Goal: Communication & Community: Participate in discussion

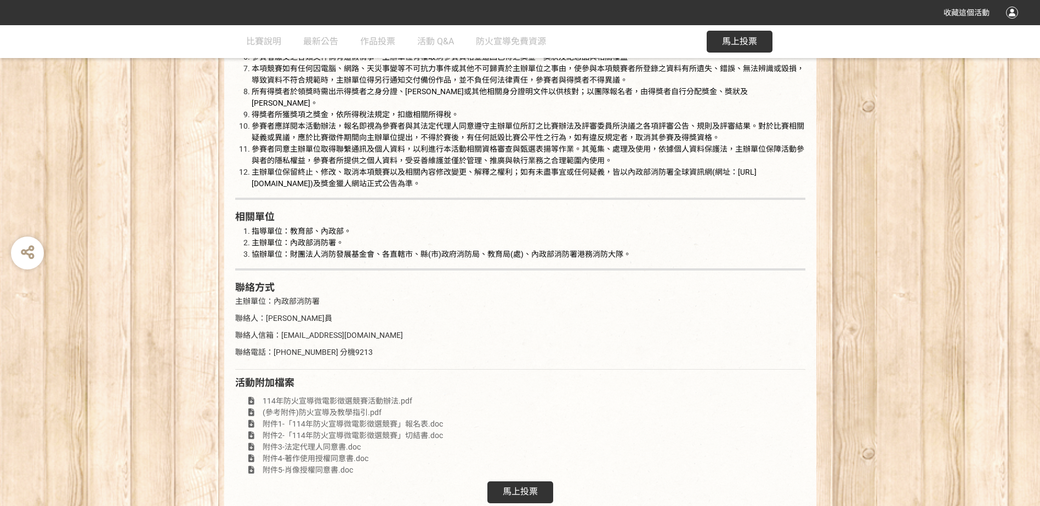
scroll to position [1982, 0]
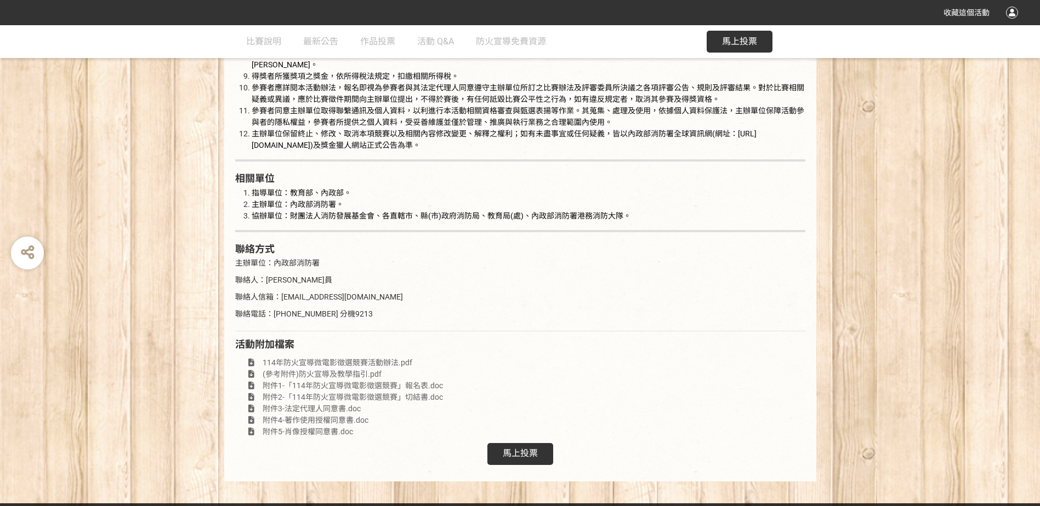
click at [528, 448] on span "馬上投票" at bounding box center [520, 453] width 35 height 10
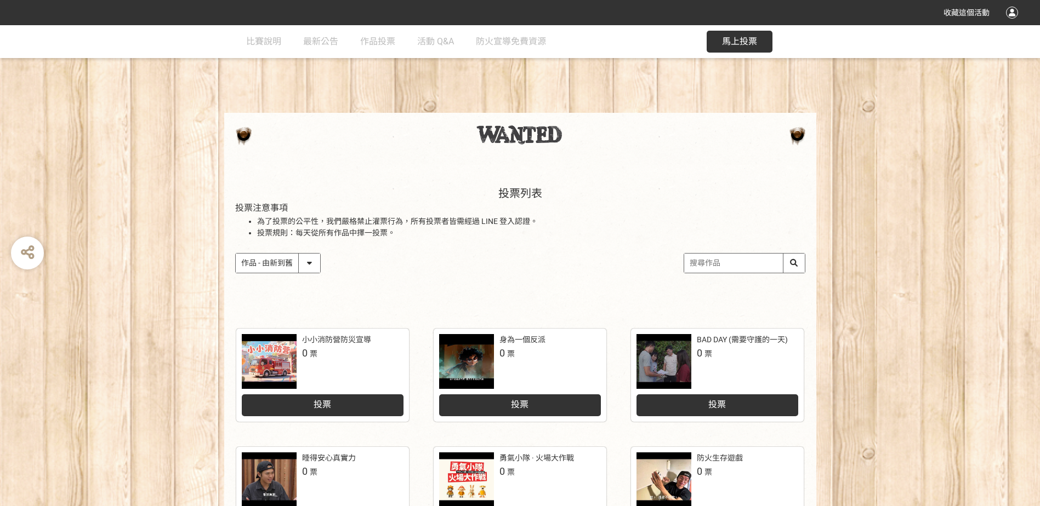
scroll to position [384, 0]
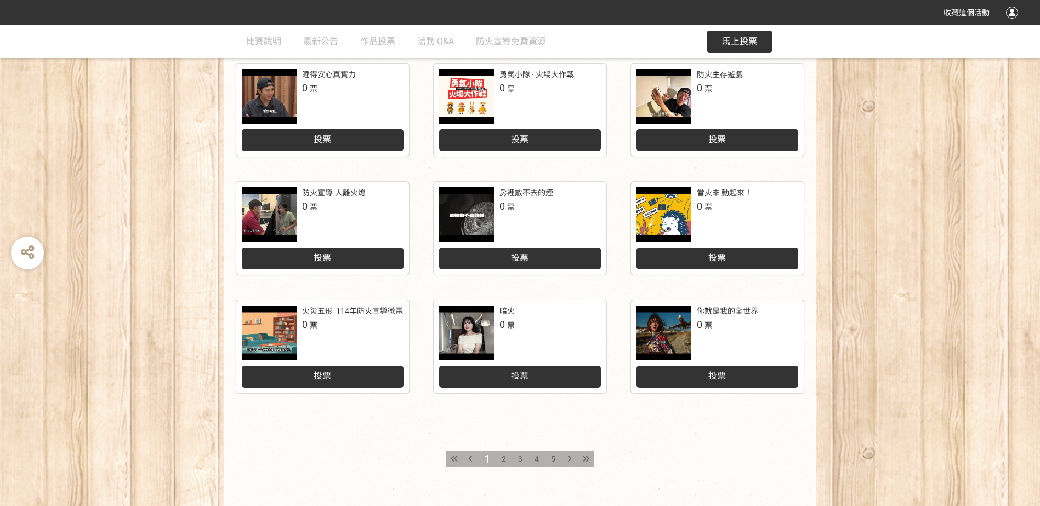
click at [519, 458] on span "3" at bounding box center [520, 459] width 4 height 9
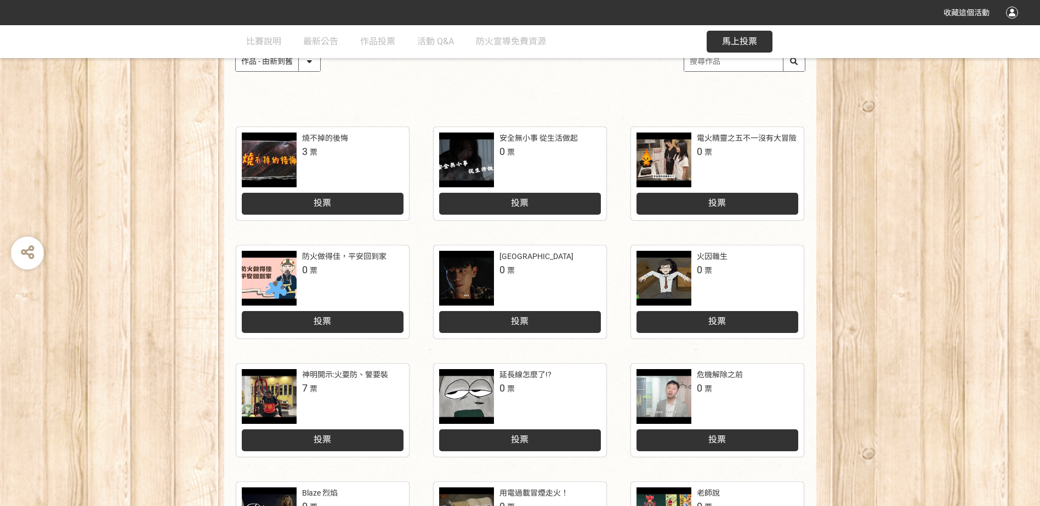
scroll to position [219, 0]
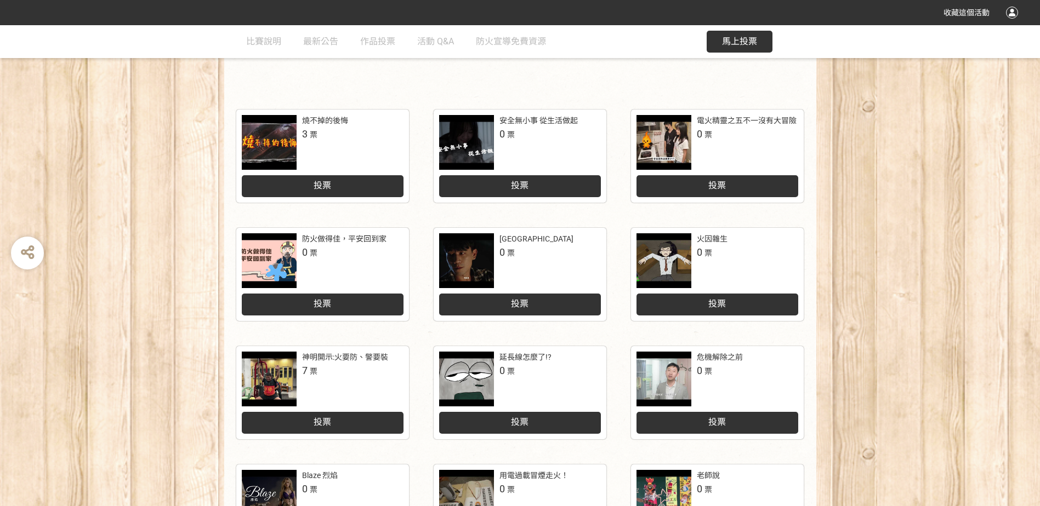
click at [348, 424] on div "投票" at bounding box center [323, 423] width 162 height 22
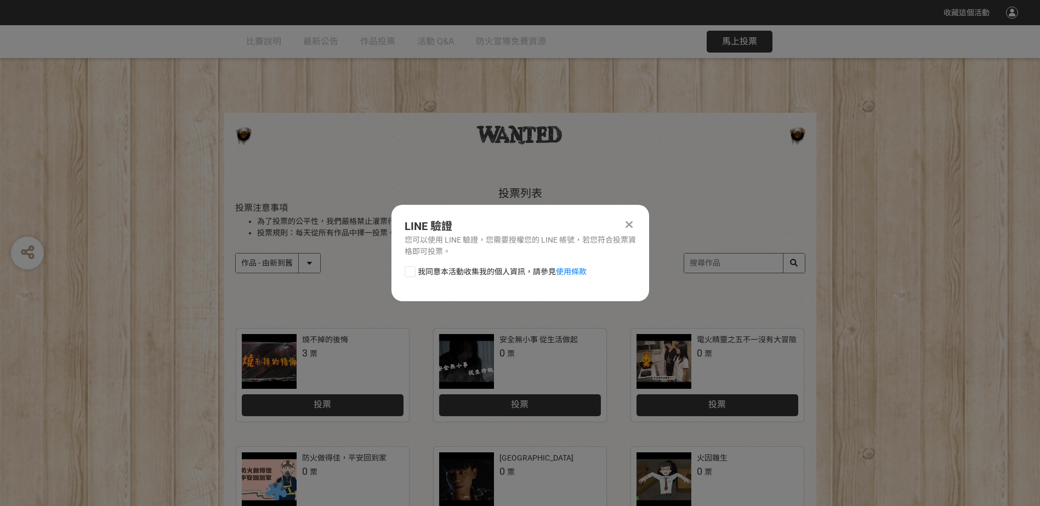
scroll to position [0, 0]
click at [413, 274] on div at bounding box center [410, 271] width 11 height 11
checkbox input "true"
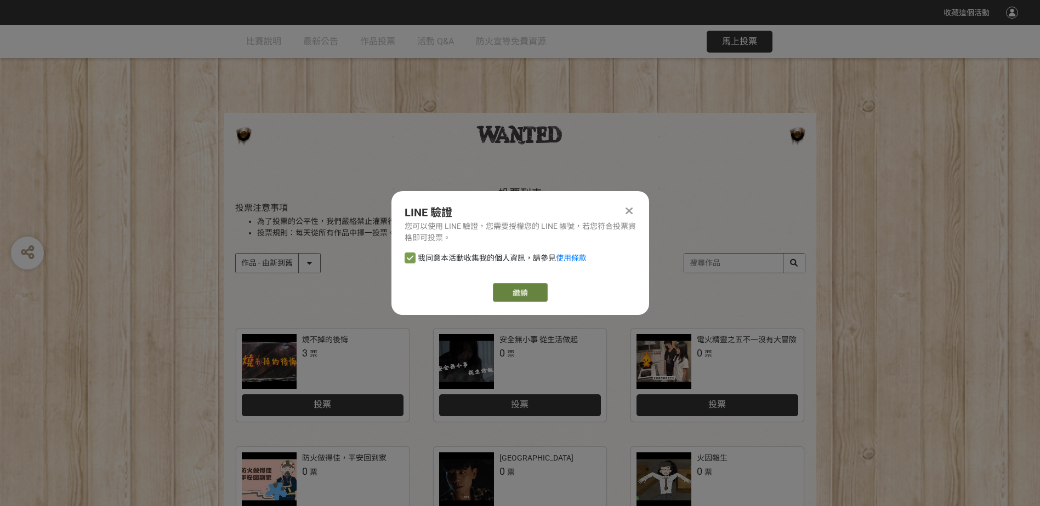
click at [527, 285] on link "繼續" at bounding box center [520, 292] width 55 height 19
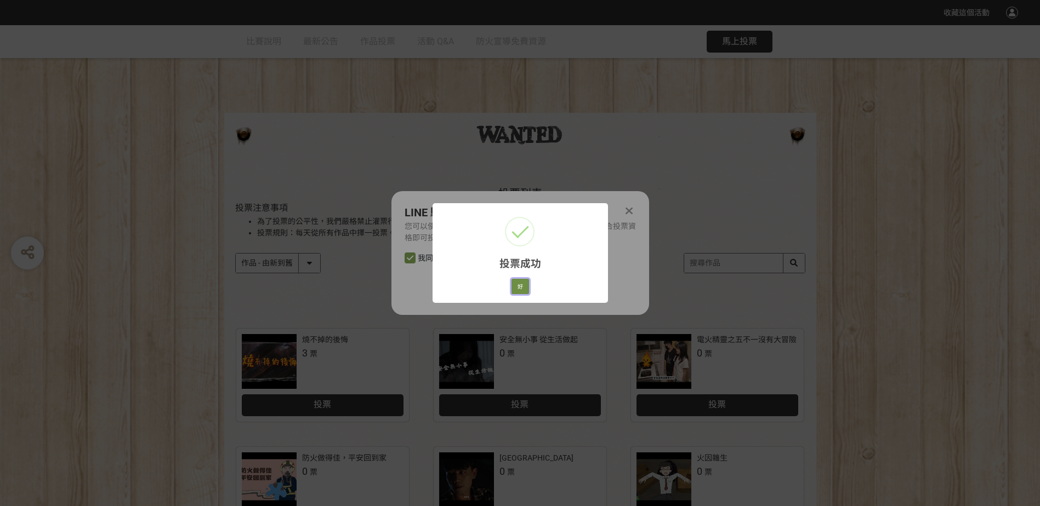
click at [523, 283] on button "好" at bounding box center [520, 286] width 18 height 15
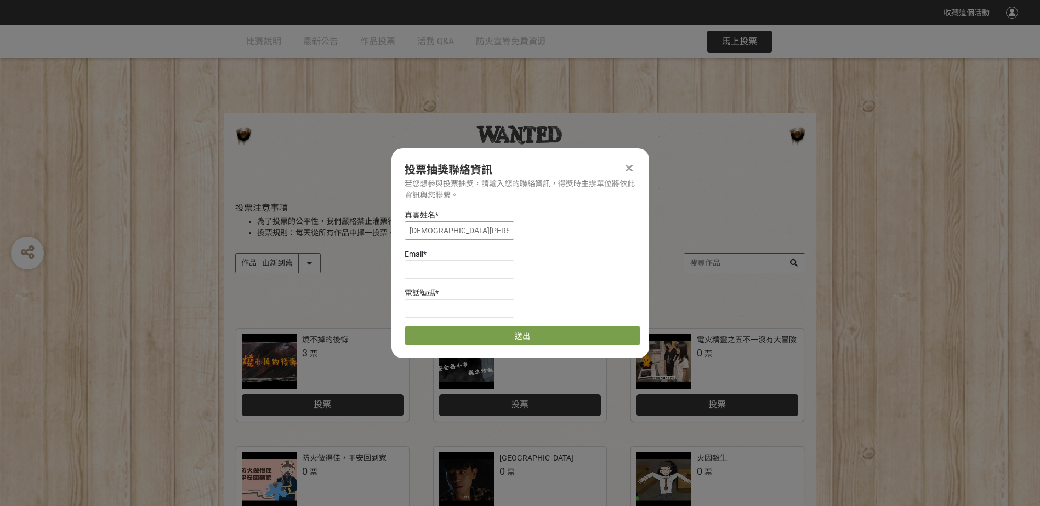
click at [411, 232] on input "[DEMOGRAPHIC_DATA][PERSON_NAME]" at bounding box center [460, 230] width 110 height 19
type input "林紜鋒"
click at [442, 265] on input at bounding box center [460, 269] width 110 height 19
type input "[EMAIL_ADDRESS][DOMAIN_NAME]"
click at [447, 309] on input at bounding box center [460, 308] width 110 height 19
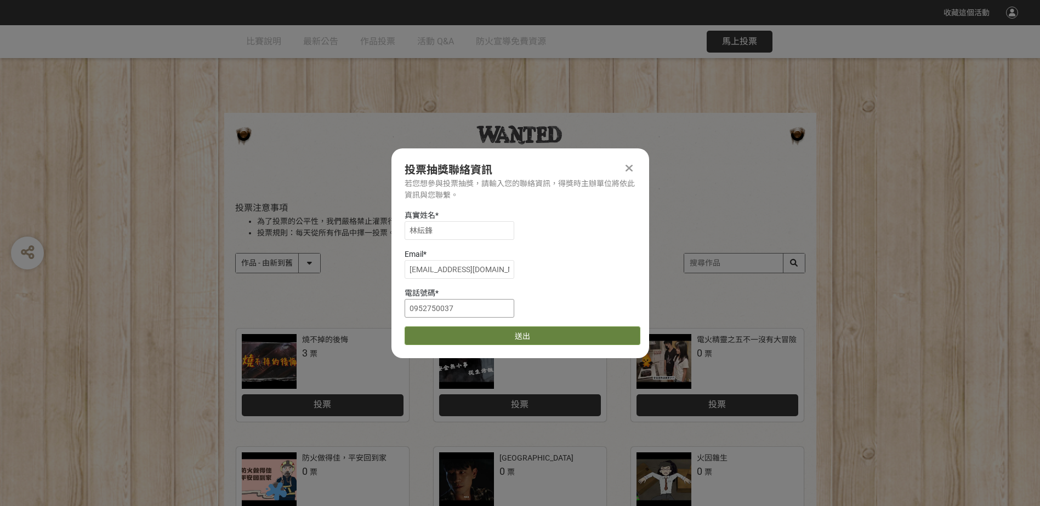
type input "0952750037"
click at [468, 334] on button "送出" at bounding box center [523, 336] width 236 height 19
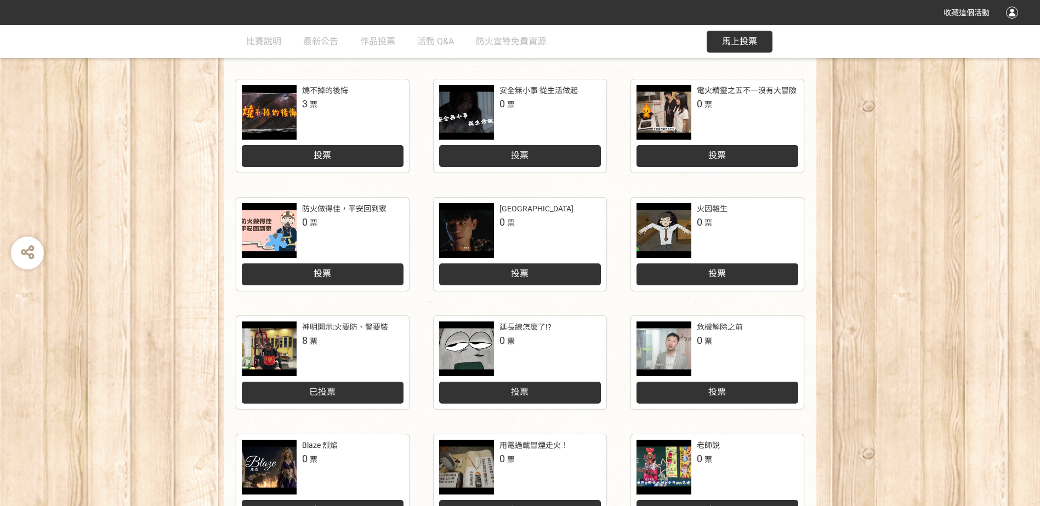
scroll to position [447, 0]
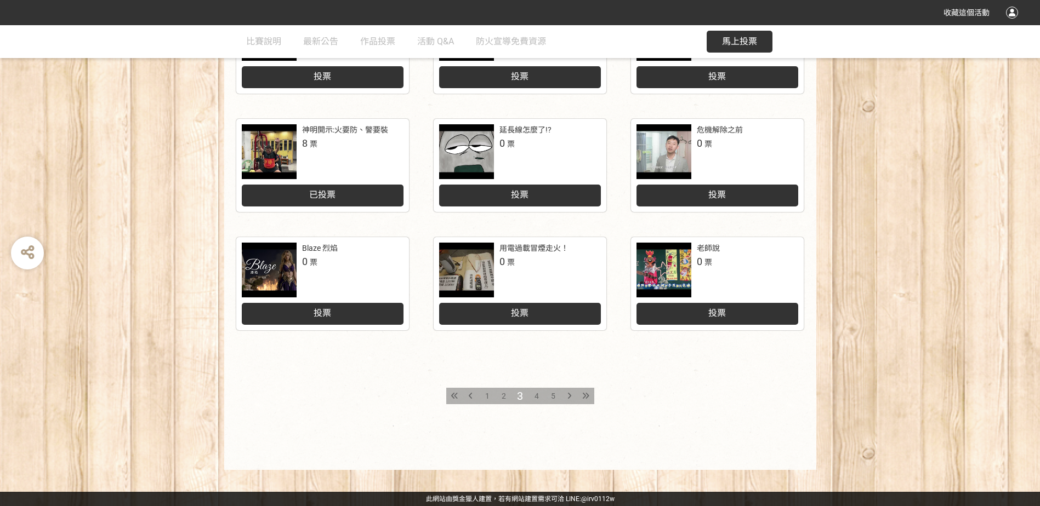
click at [569, 393] on icon at bounding box center [569, 396] width 4 height 8
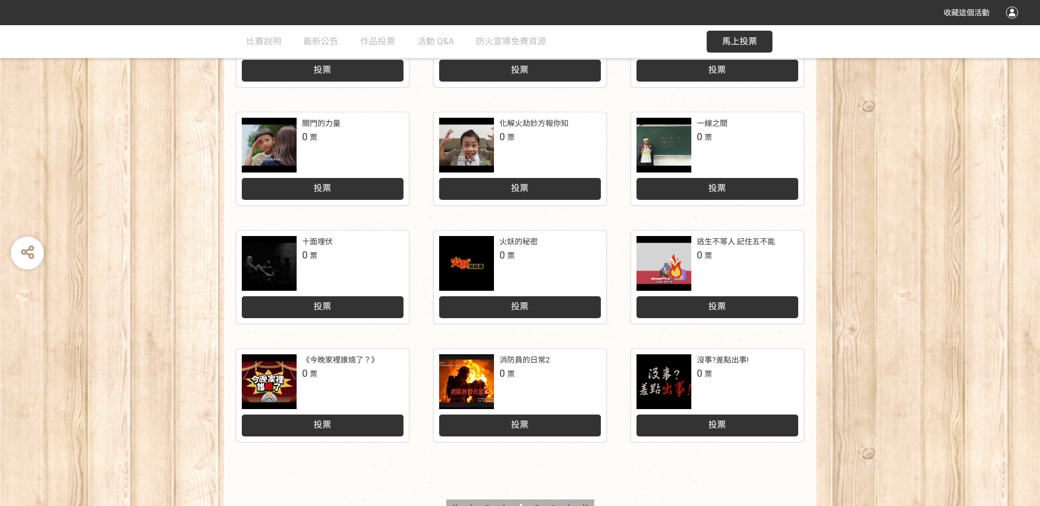
scroll to position [384, 0]
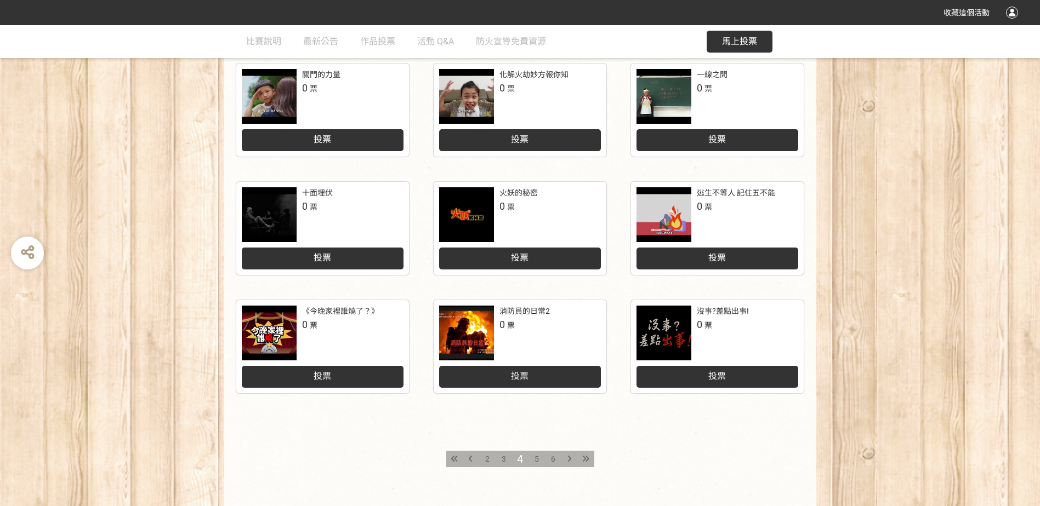
click at [569, 461] on icon at bounding box center [569, 459] width 4 height 8
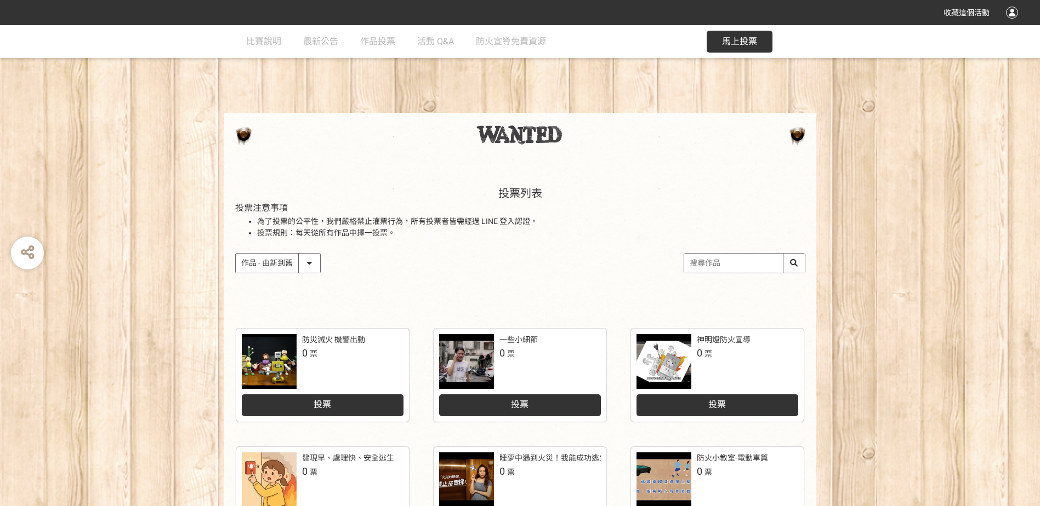
scroll to position [438, 0]
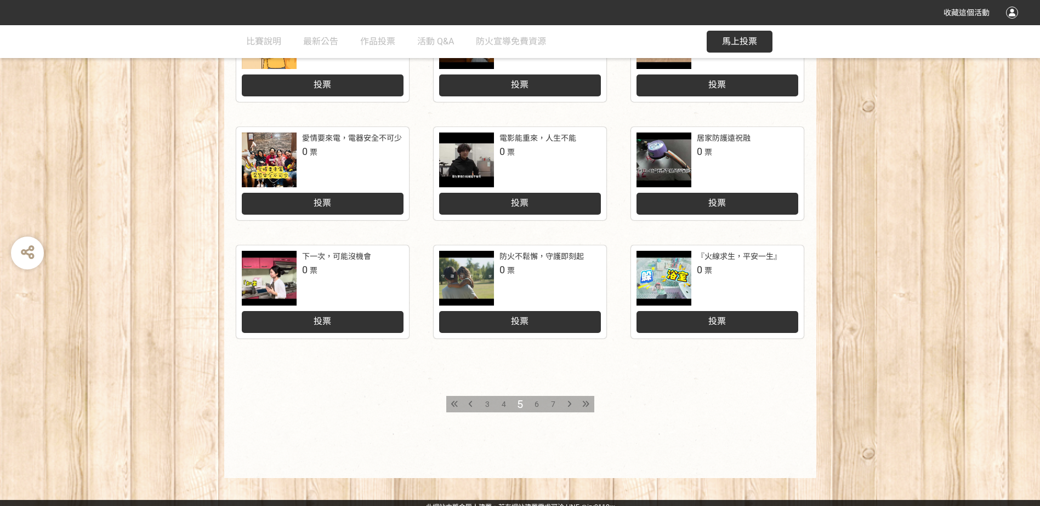
click at [551, 401] on span "7" at bounding box center [553, 404] width 4 height 9
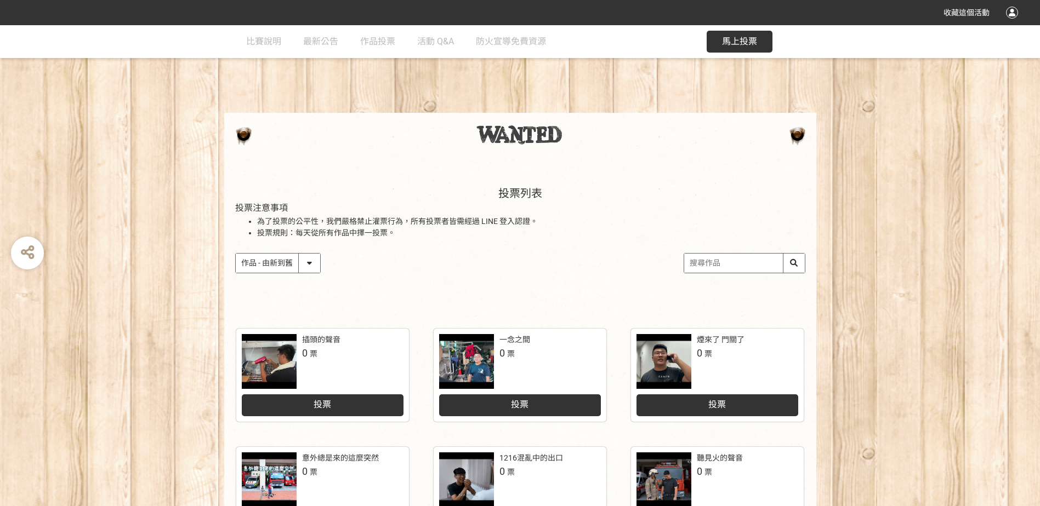
click at [677, 357] on div at bounding box center [663, 361] width 55 height 55
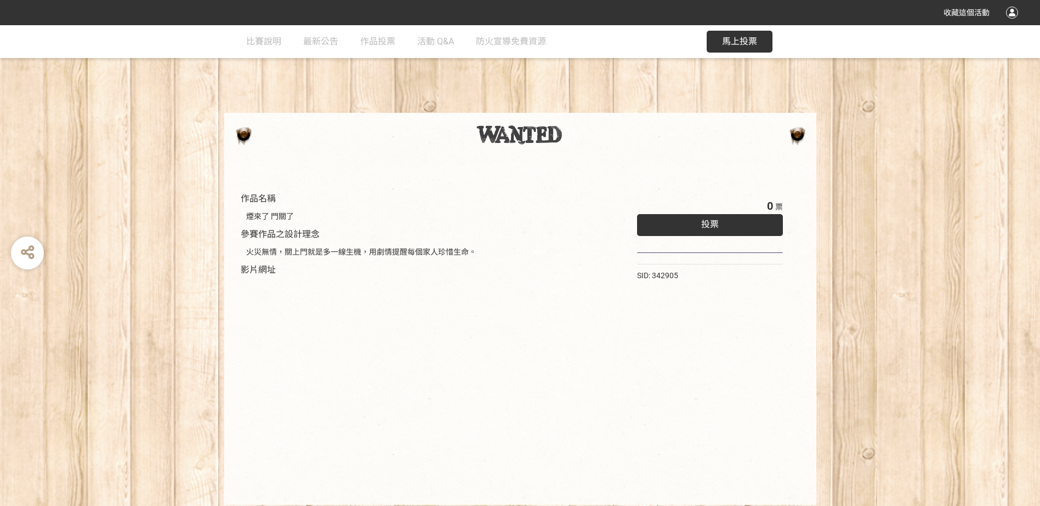
scroll to position [35, 0]
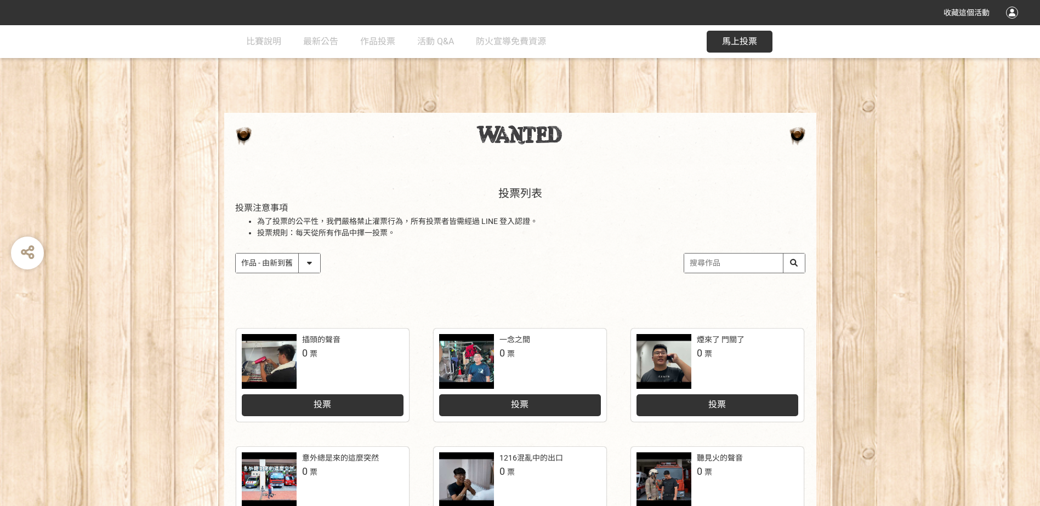
click at [472, 355] on div at bounding box center [466, 361] width 55 height 55
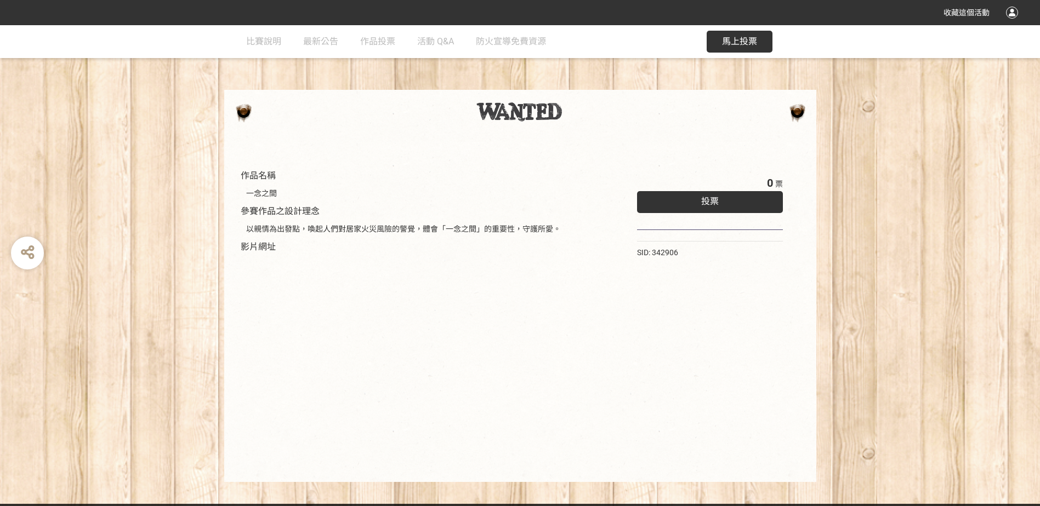
scroll to position [35, 0]
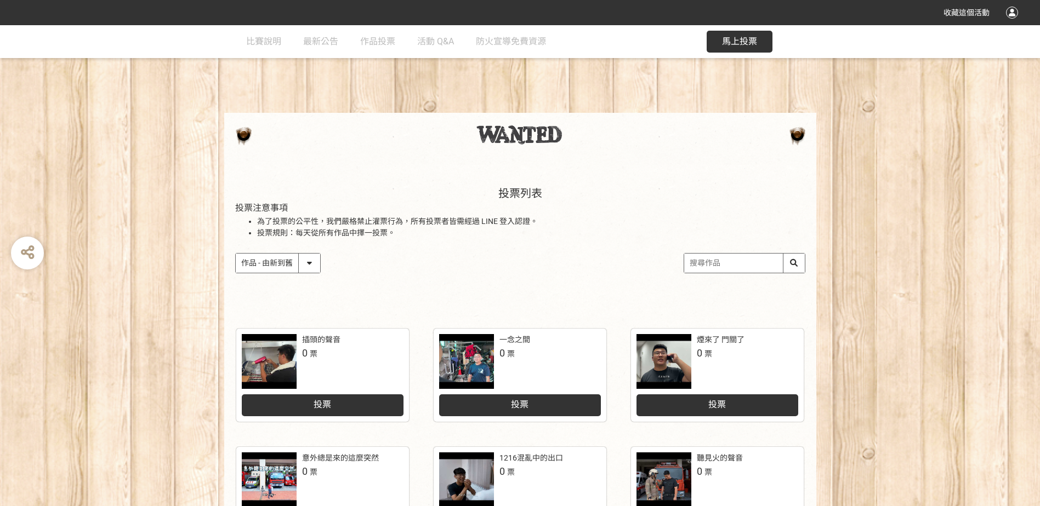
scroll to position [55, 0]
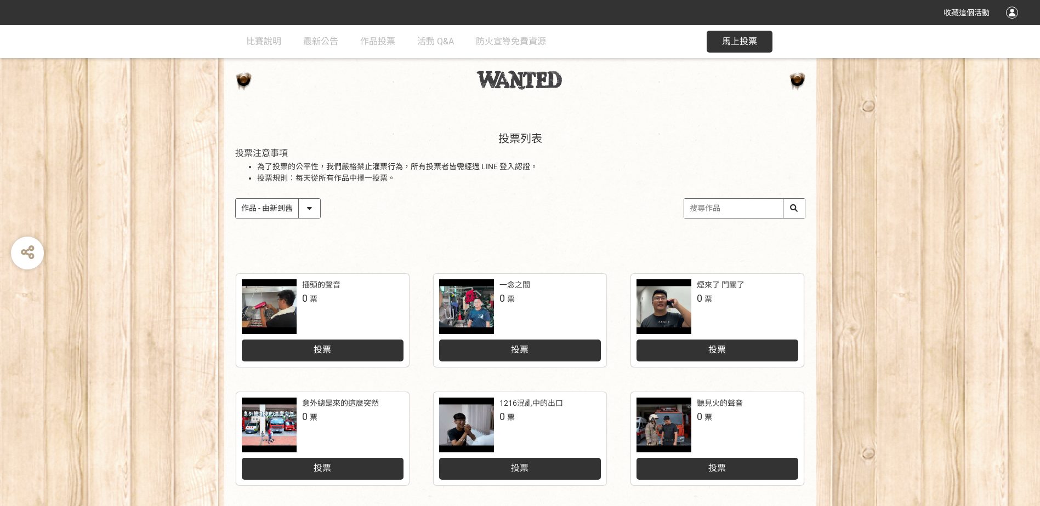
click at [303, 314] on div "插頭的聲音 0 票" at bounding box center [323, 307] width 162 height 55
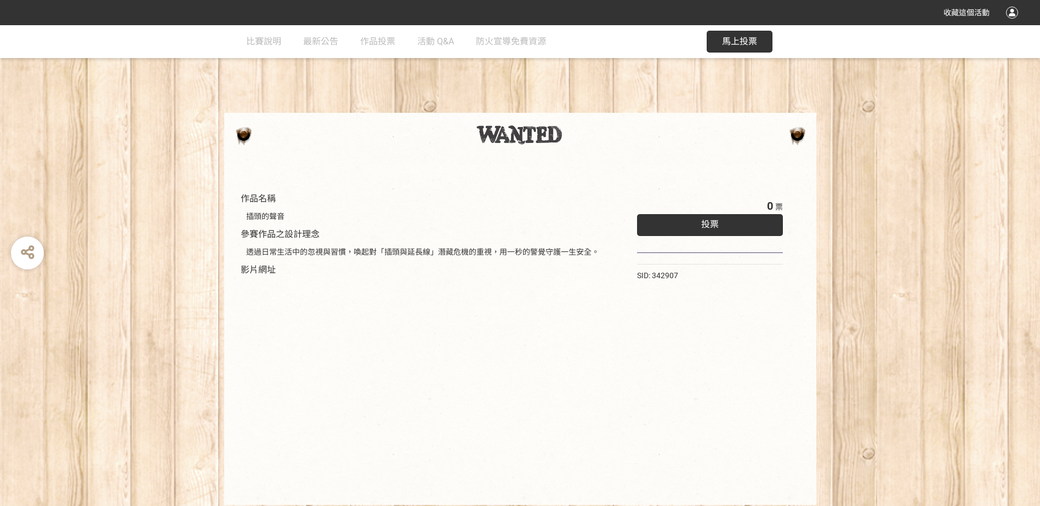
scroll to position [35, 0]
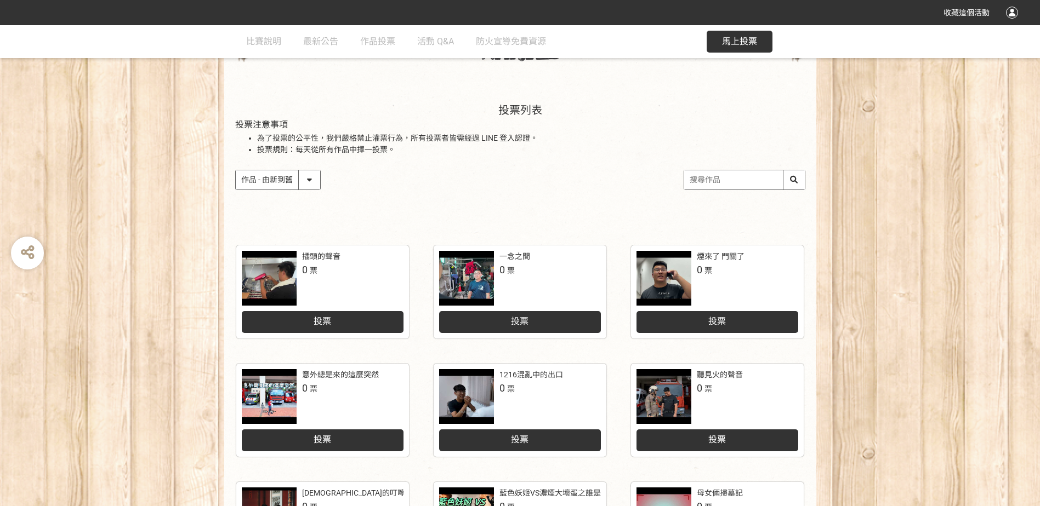
scroll to position [110, 0]
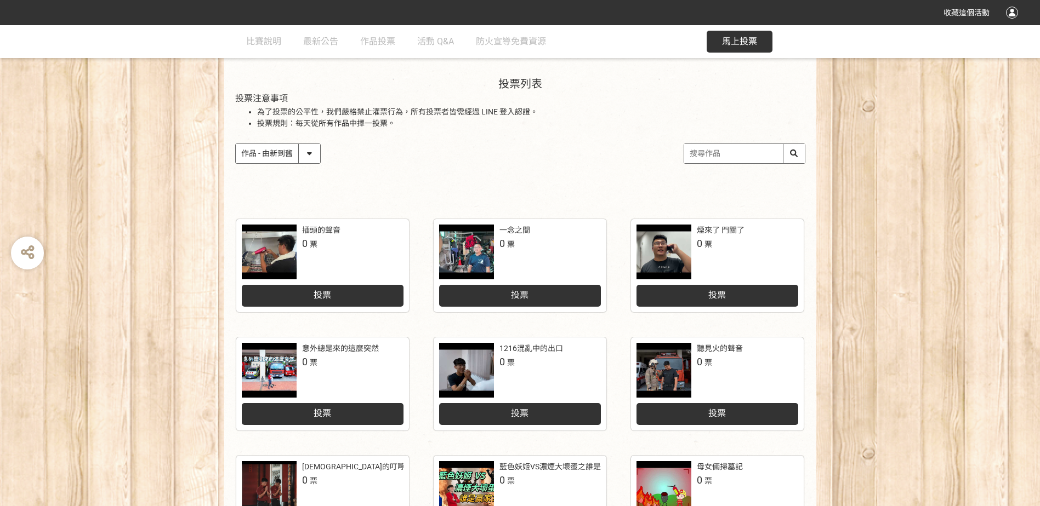
click at [474, 380] on div at bounding box center [466, 370] width 55 height 55
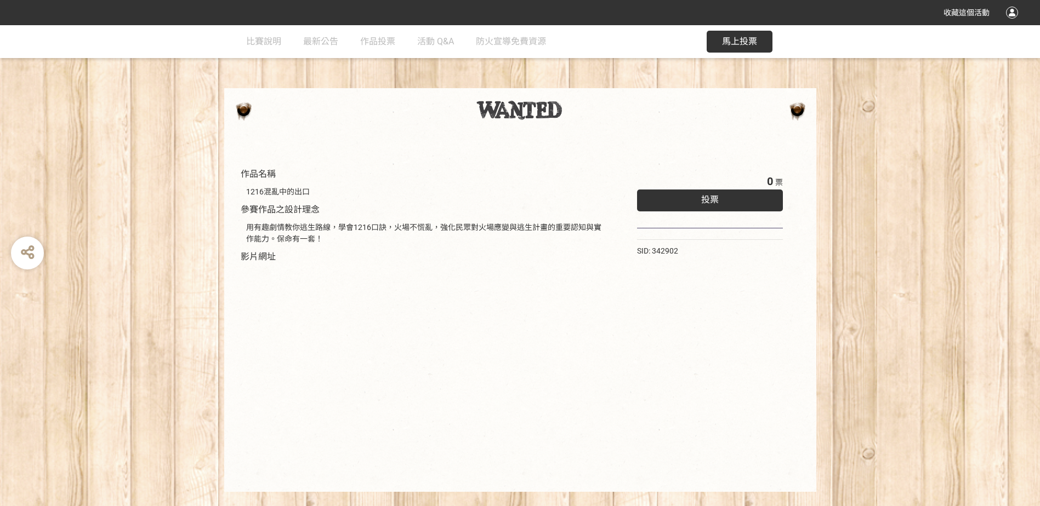
scroll to position [47, 0]
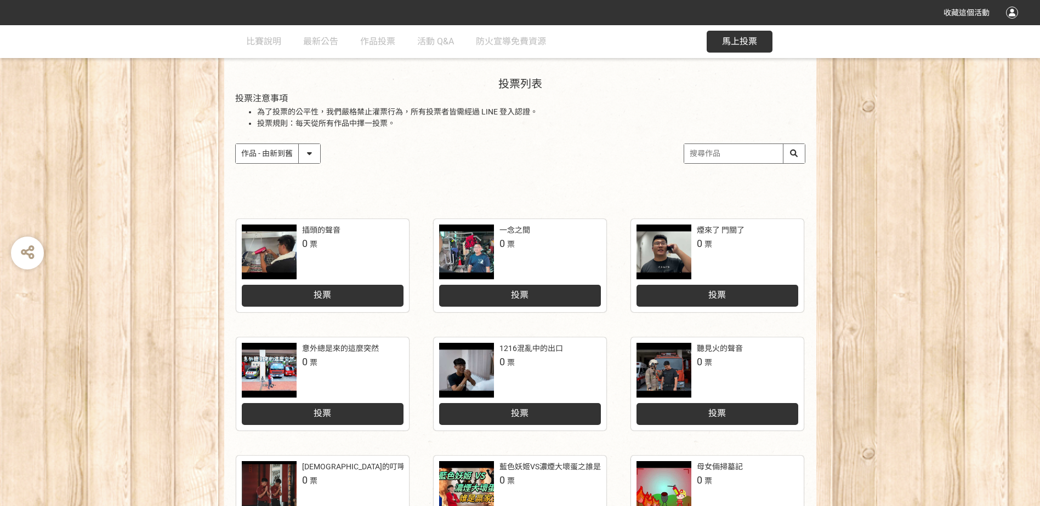
scroll to position [164, 0]
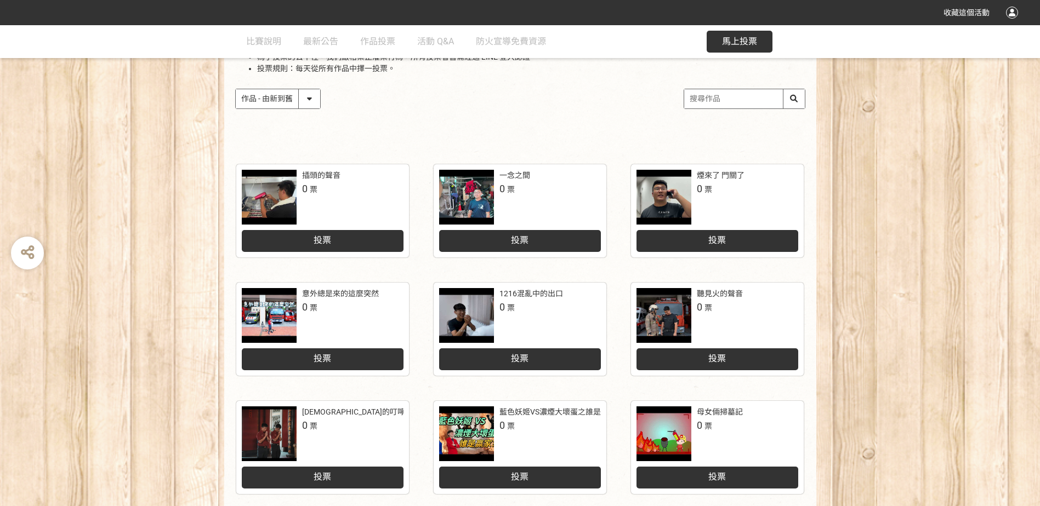
click at [675, 311] on div at bounding box center [663, 315] width 55 height 55
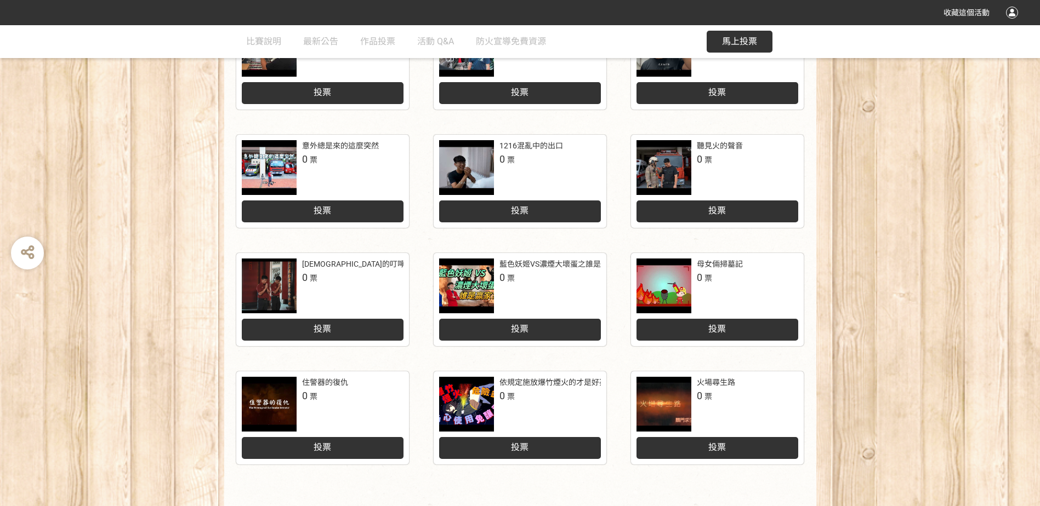
scroll to position [447, 0]
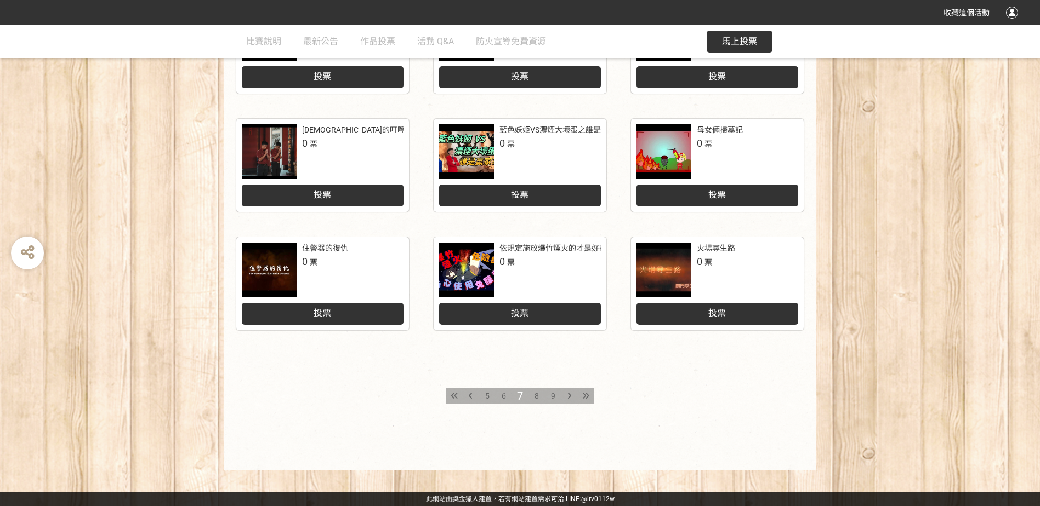
click at [471, 397] on icon at bounding box center [471, 396] width 4 height 8
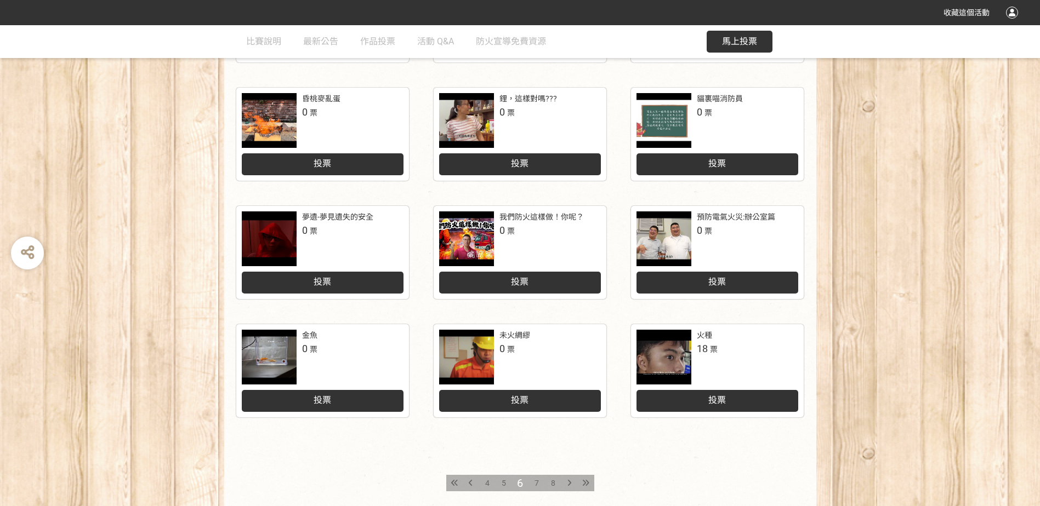
scroll to position [438, 0]
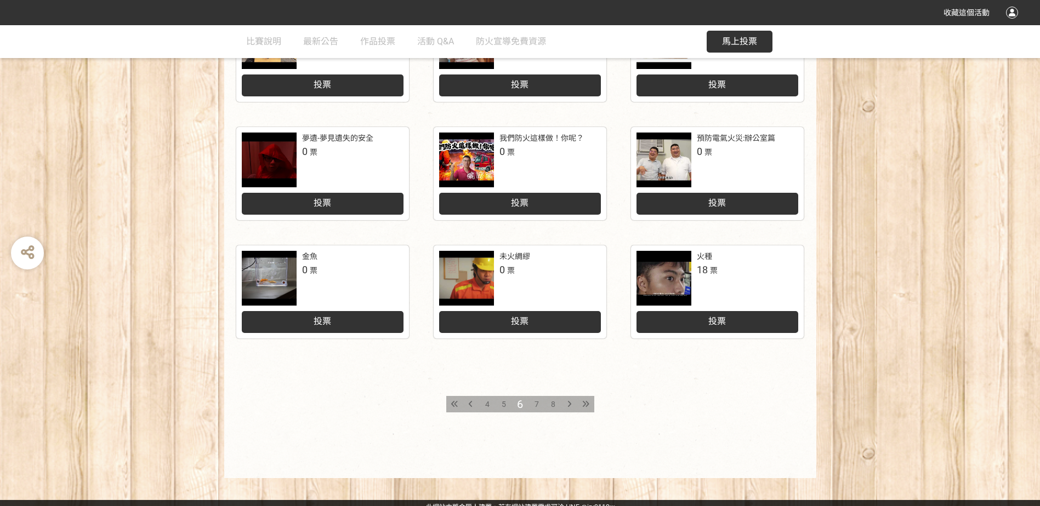
click at [471, 407] on icon at bounding box center [471, 405] width 4 height 8
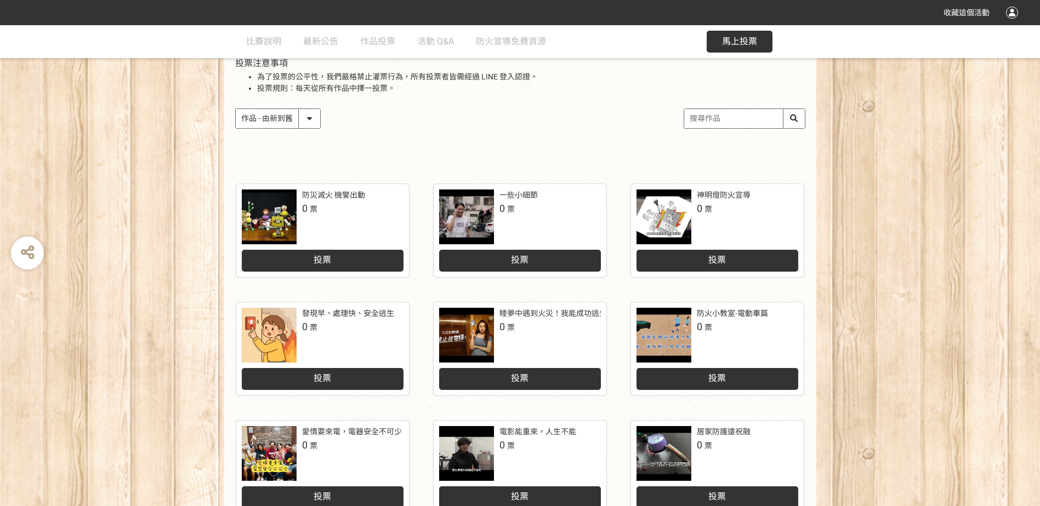
scroll to position [360, 0]
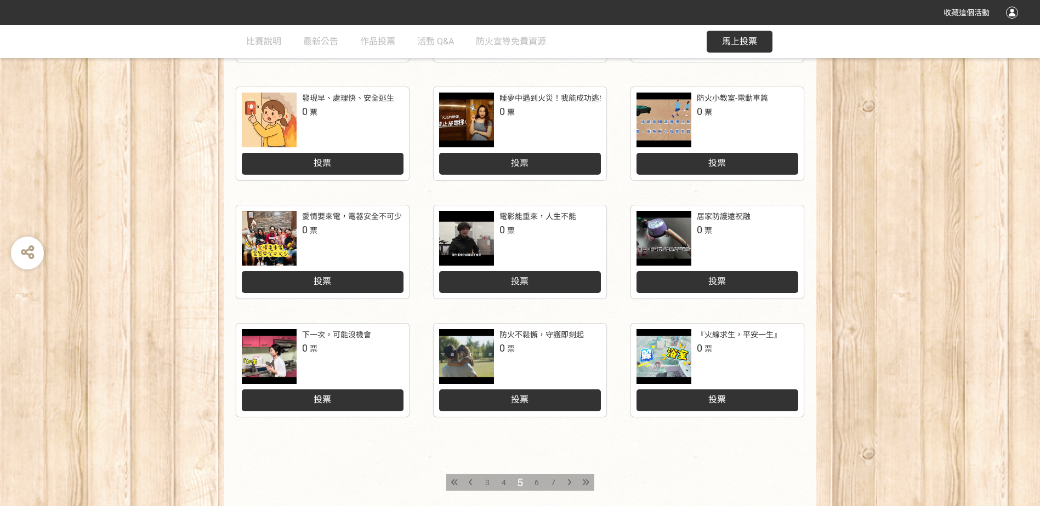
click at [487, 481] on span "3" at bounding box center [487, 482] width 4 height 9
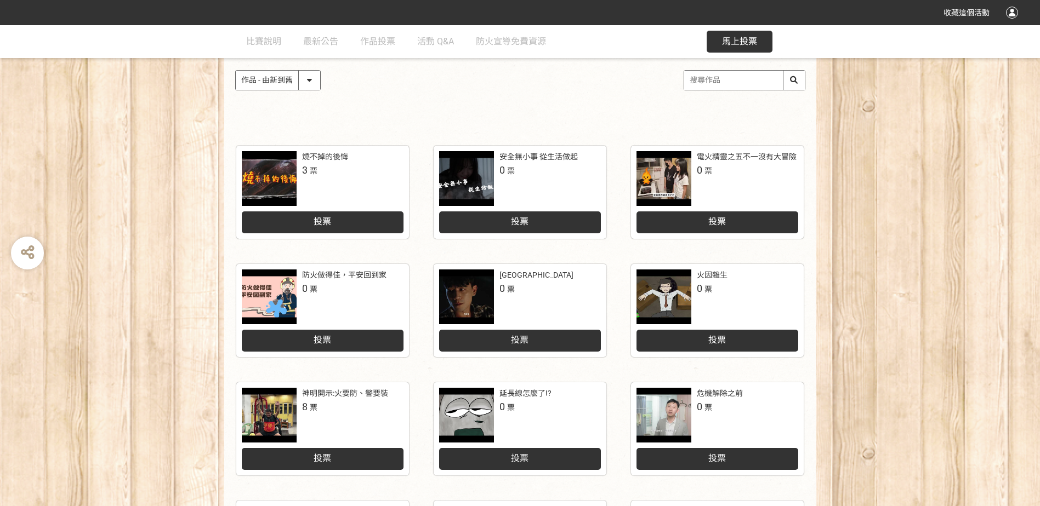
scroll to position [274, 0]
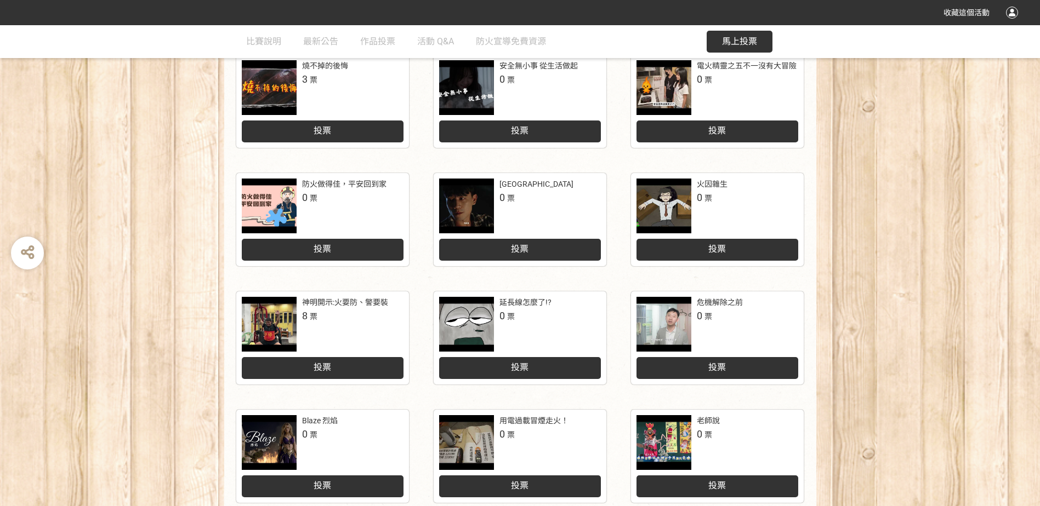
click at [274, 316] on div at bounding box center [269, 324] width 55 height 55
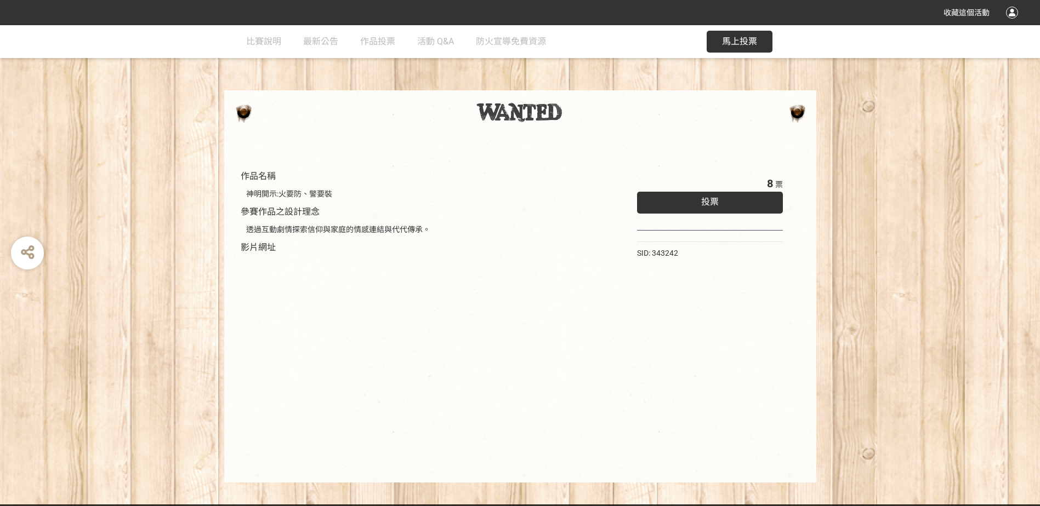
scroll to position [35, 0]
